Goal: Check status: Check status

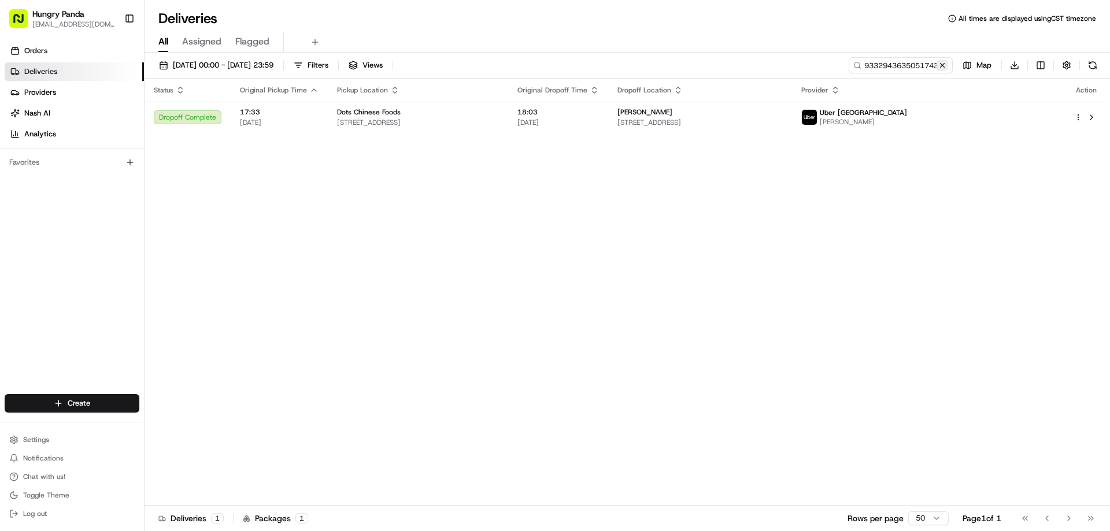
click at [941, 68] on button at bounding box center [942, 66] width 12 height 12
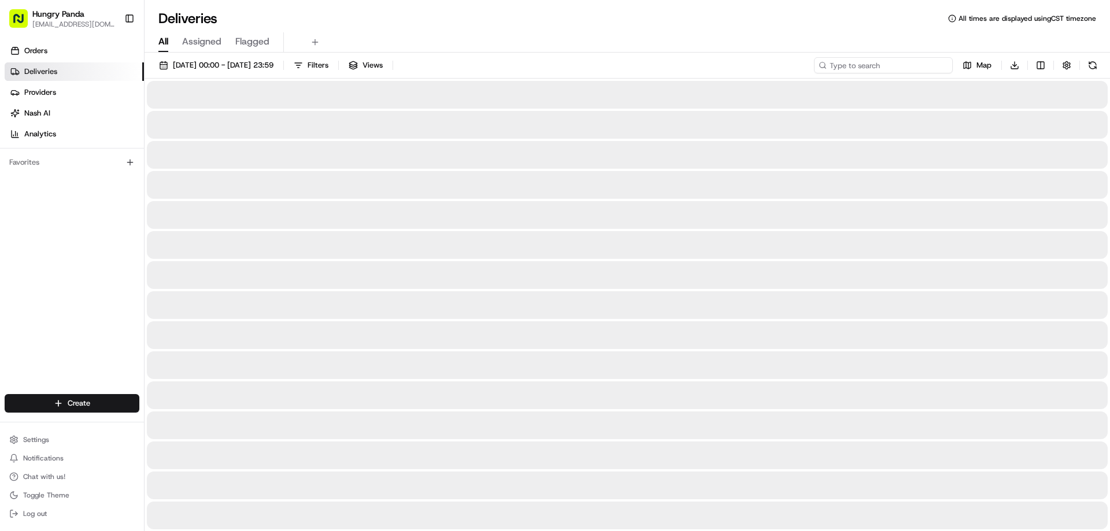
click at [928, 69] on input at bounding box center [883, 65] width 139 height 16
paste input "973090322575679637328"
type input "973090322575679637328"
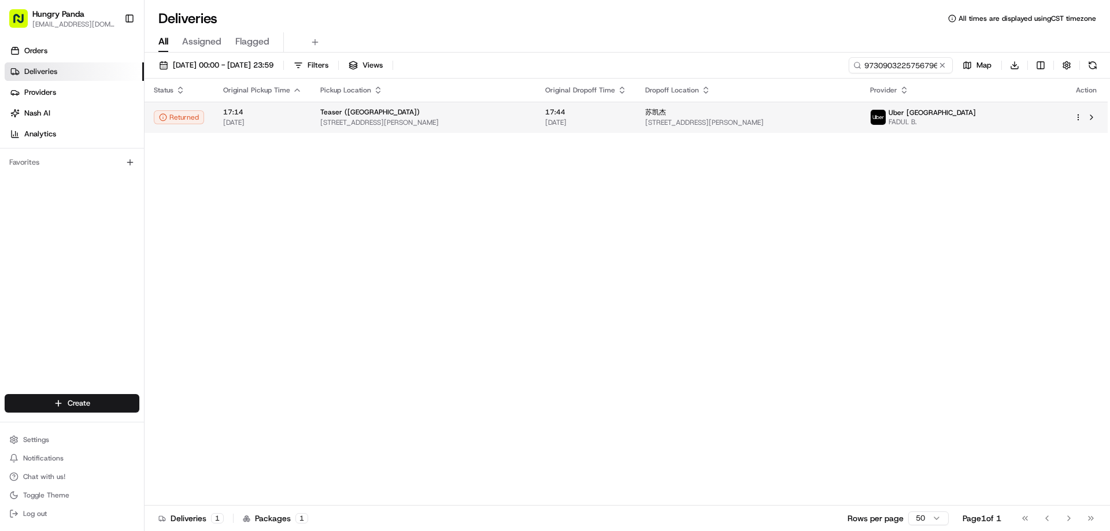
click at [829, 111] on div "苏凯杰" at bounding box center [748, 111] width 206 height 9
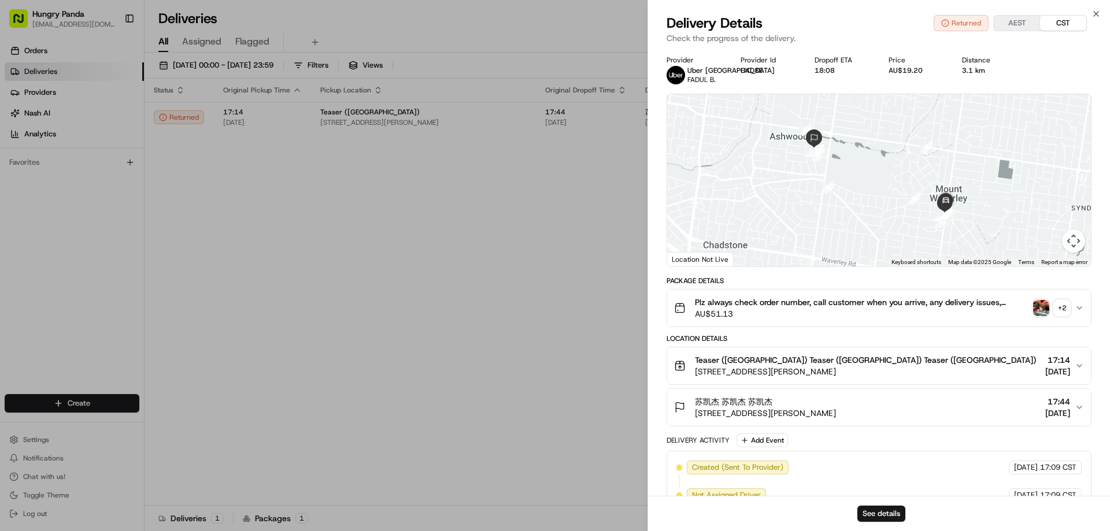
click at [1052, 301] on button "+ 2" at bounding box center [1051, 308] width 37 height 16
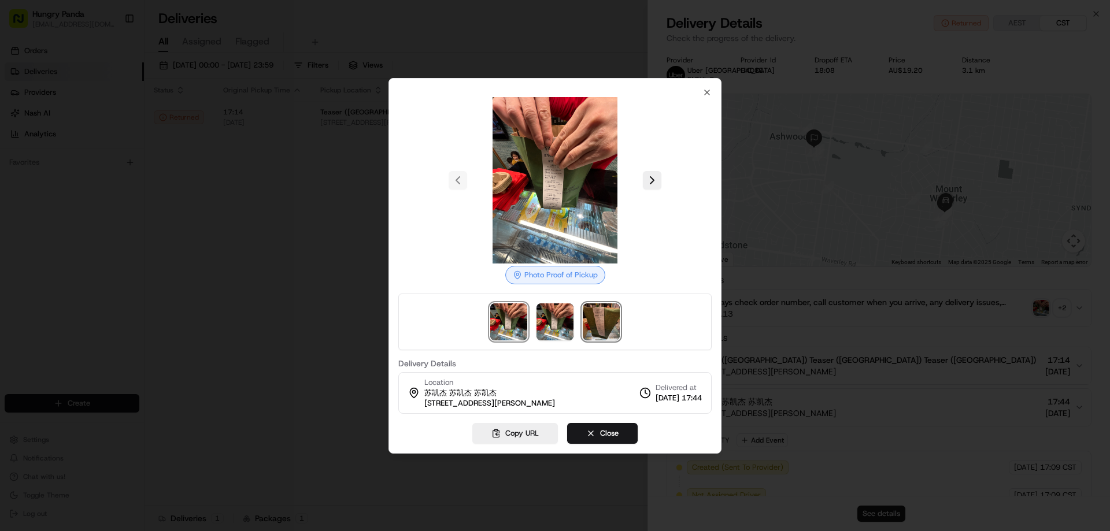
click at [601, 321] on img at bounding box center [601, 321] width 37 height 37
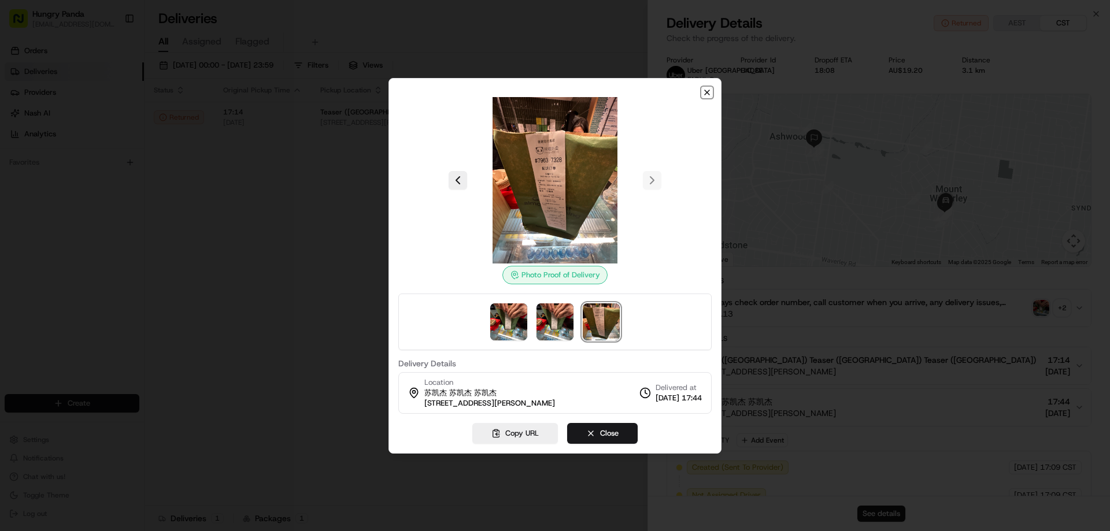
click at [706, 91] on icon "button" at bounding box center [706, 92] width 5 height 5
